Goal: Task Accomplishment & Management: Manage account settings

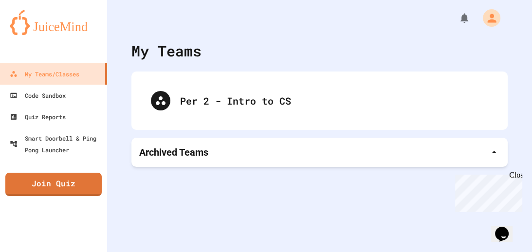
click at [206, 97] on div "Per 2 - Intro to CS" at bounding box center [334, 100] width 308 height 15
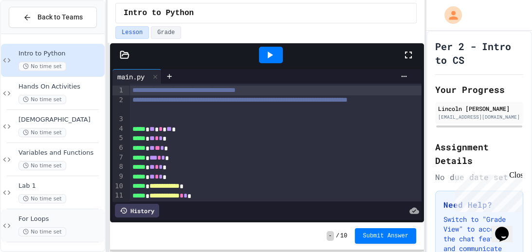
click at [42, 230] on span "No time set" at bounding box center [42, 231] width 48 height 9
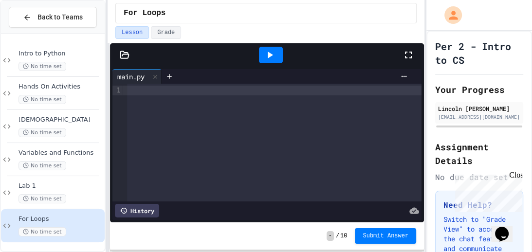
click at [405, 59] on icon at bounding box center [408, 55] width 12 height 12
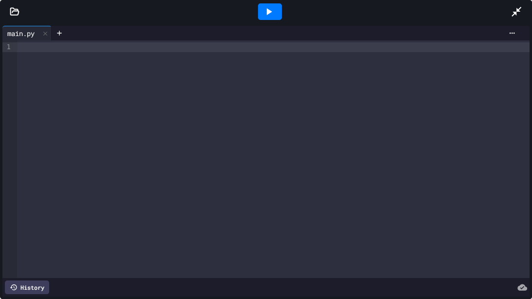
click at [519, 9] on icon at bounding box center [516, 12] width 12 height 12
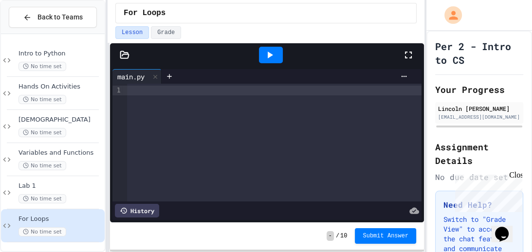
click at [412, 52] on icon at bounding box center [408, 55] width 7 height 7
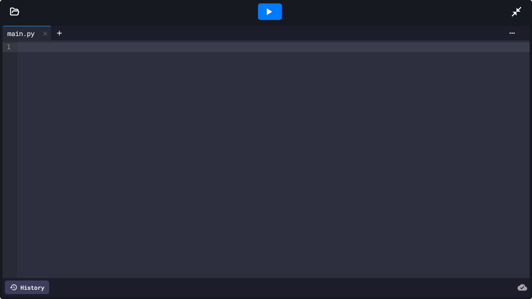
click at [293, 49] on div at bounding box center [273, 47] width 512 height 10
click at [510, 12] on icon at bounding box center [516, 12] width 12 height 12
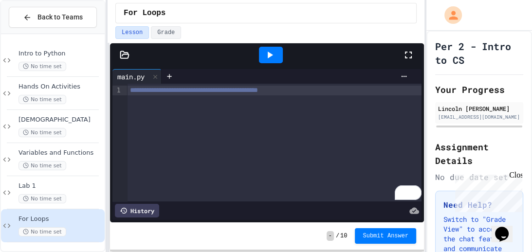
click at [409, 52] on icon at bounding box center [408, 55] width 12 height 12
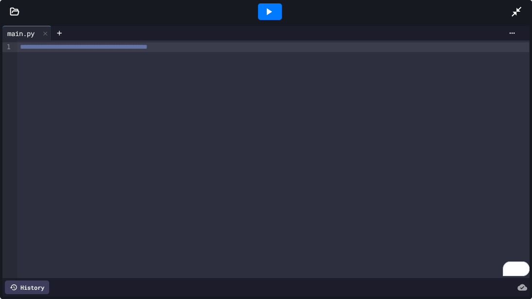
click at [289, 59] on div "**********" at bounding box center [273, 158] width 512 height 237
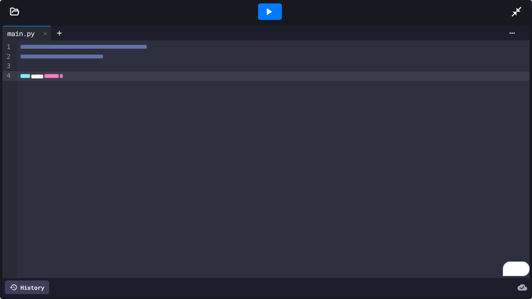
click at [3, 12] on div at bounding box center [14, 12] width 29 height 10
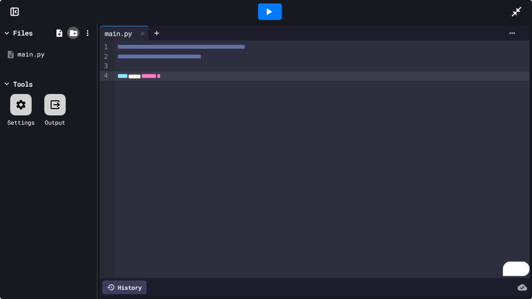
click at [69, 33] on icon at bounding box center [73, 33] width 9 height 9
click at [195, 76] on div "**** *** ******" at bounding box center [321, 77] width 414 height 10
click at [87, 35] on icon at bounding box center [87, 33] width 9 height 9
click at [169, 86] on div at bounding box center [178, 92] width 18 height 12
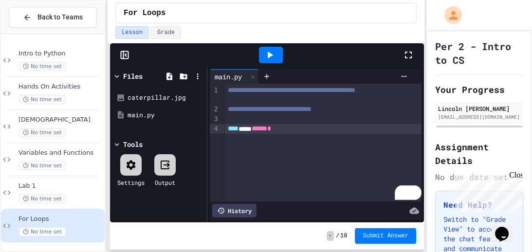
click at [408, 49] on icon at bounding box center [408, 55] width 12 height 12
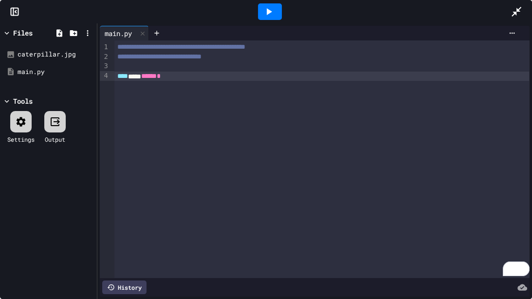
click at [249, 95] on div "**********" at bounding box center [321, 158] width 415 height 237
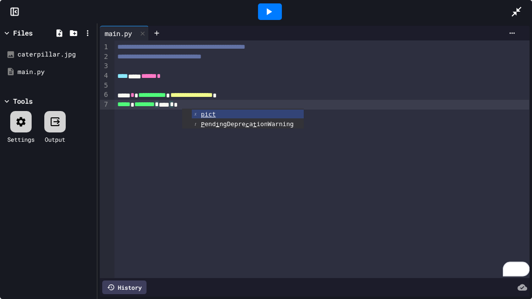
click at [268, 10] on icon at bounding box center [269, 11] width 5 height 7
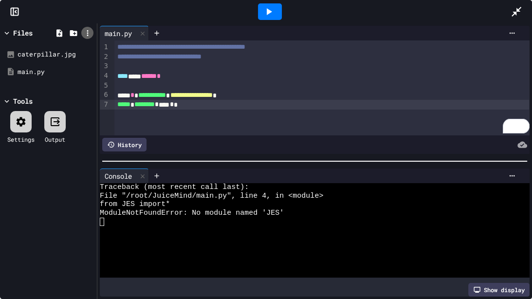
click at [88, 33] on icon at bounding box center [87, 33] width 1 height 6
click at [169, 86] on icon at bounding box center [175, 92] width 12 height 12
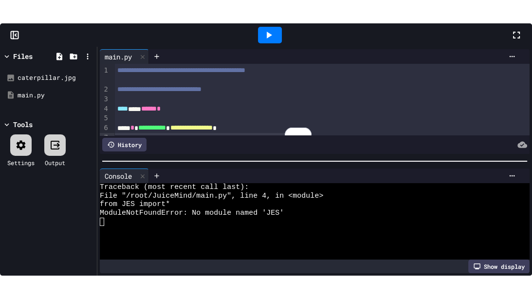
scroll to position [17, 0]
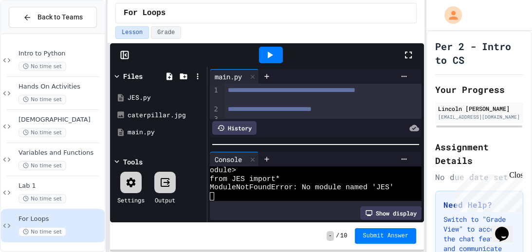
click at [406, 58] on icon at bounding box center [408, 55] width 12 height 12
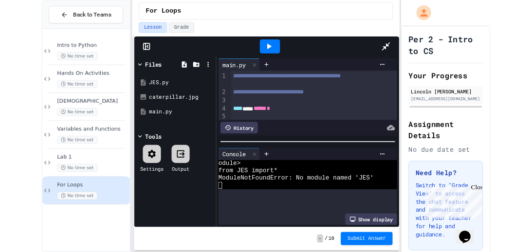
scroll to position [0, 0]
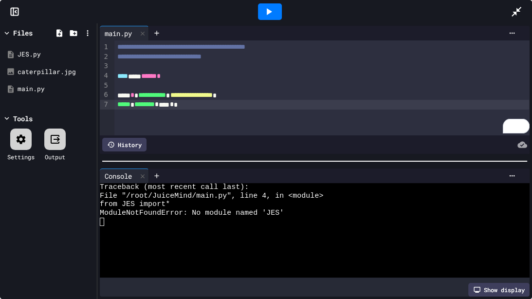
click at [268, 3] on div at bounding box center [270, 11] width 24 height 17
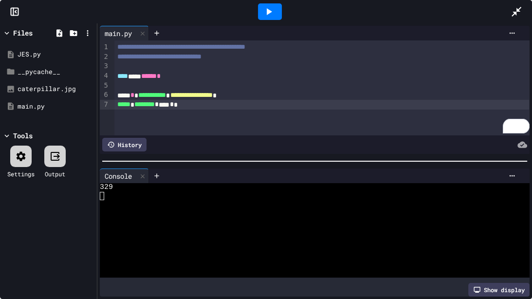
click at [255, 108] on div "***** * ******** * **** * *" at bounding box center [321, 105] width 414 height 10
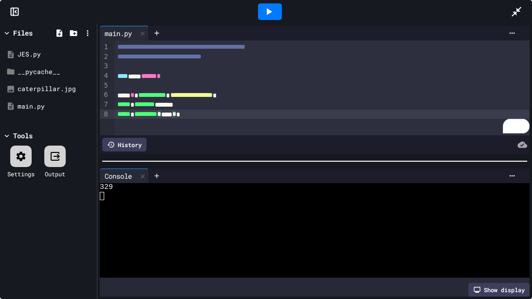
click at [270, 15] on icon at bounding box center [269, 12] width 12 height 12
click at [200, 107] on div "***** * ******** *******" at bounding box center [321, 105] width 414 height 10
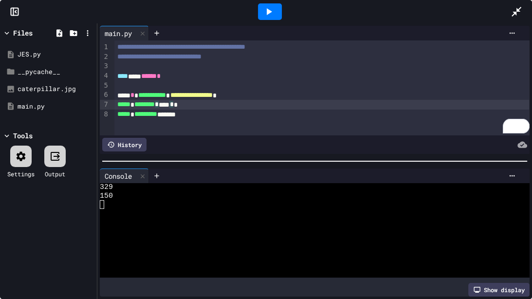
click at [502, 12] on div at bounding box center [269, 12] width 481 height 26
click at [518, 21] on div at bounding box center [520, 12] width 21 height 26
